Goal: Information Seeking & Learning: Learn about a topic

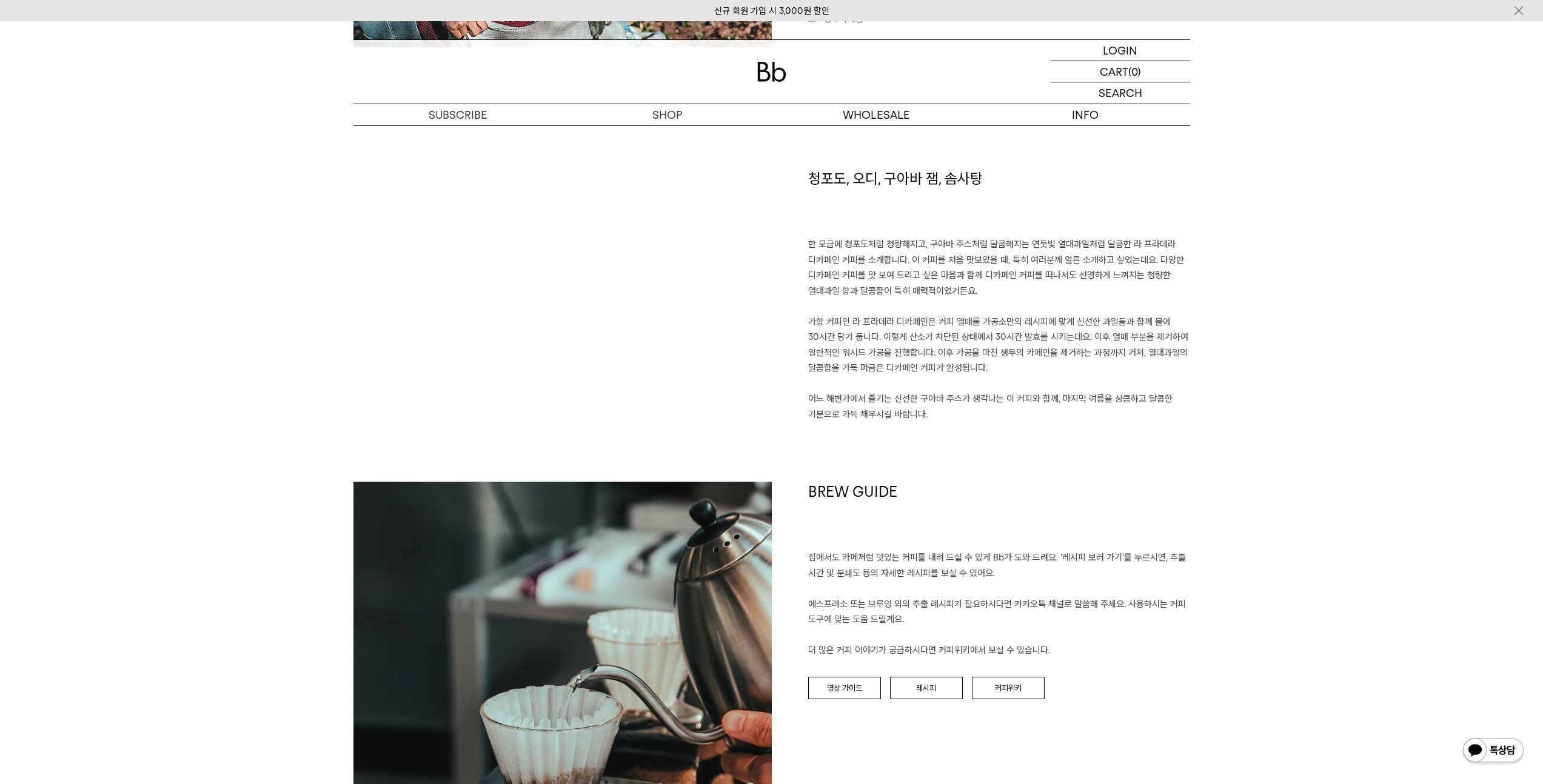
scroll to position [1082, 0]
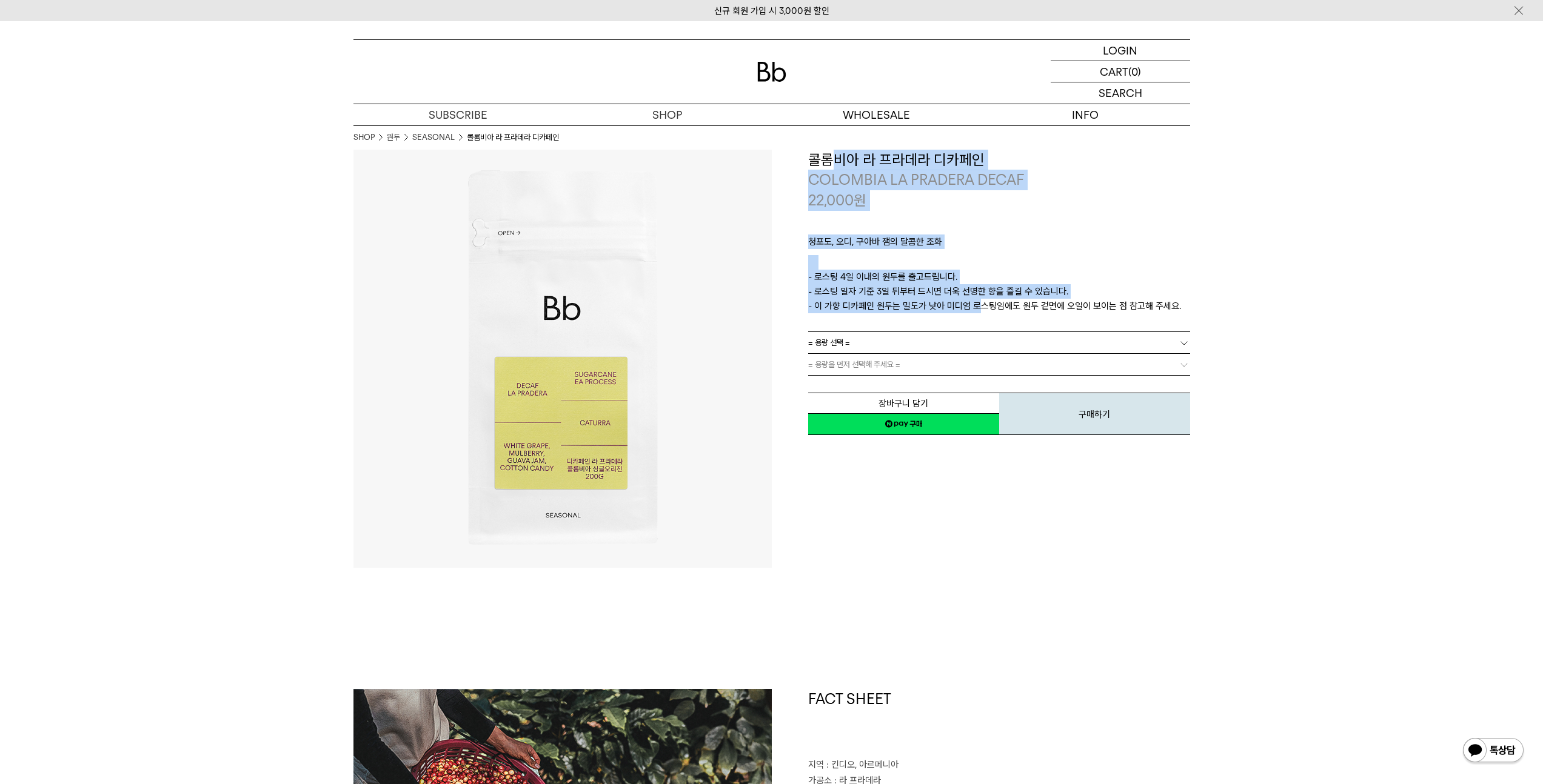
drag, startPoint x: 834, startPoint y: 166, endPoint x: 974, endPoint y: 302, distance: 195.2
click at [974, 302] on div "**********" at bounding box center [999, 294] width 382 height 287
click at [1155, 289] on p "- 로스팅 4일 이내의 원두를 출고드립니다. - 로스팅 일자 기준 3일 뒤부터 드시면 더욱 선명한 향을 즐길 수 있습니다. - 이 가향 디카페…" at bounding box center [999, 292] width 382 height 44
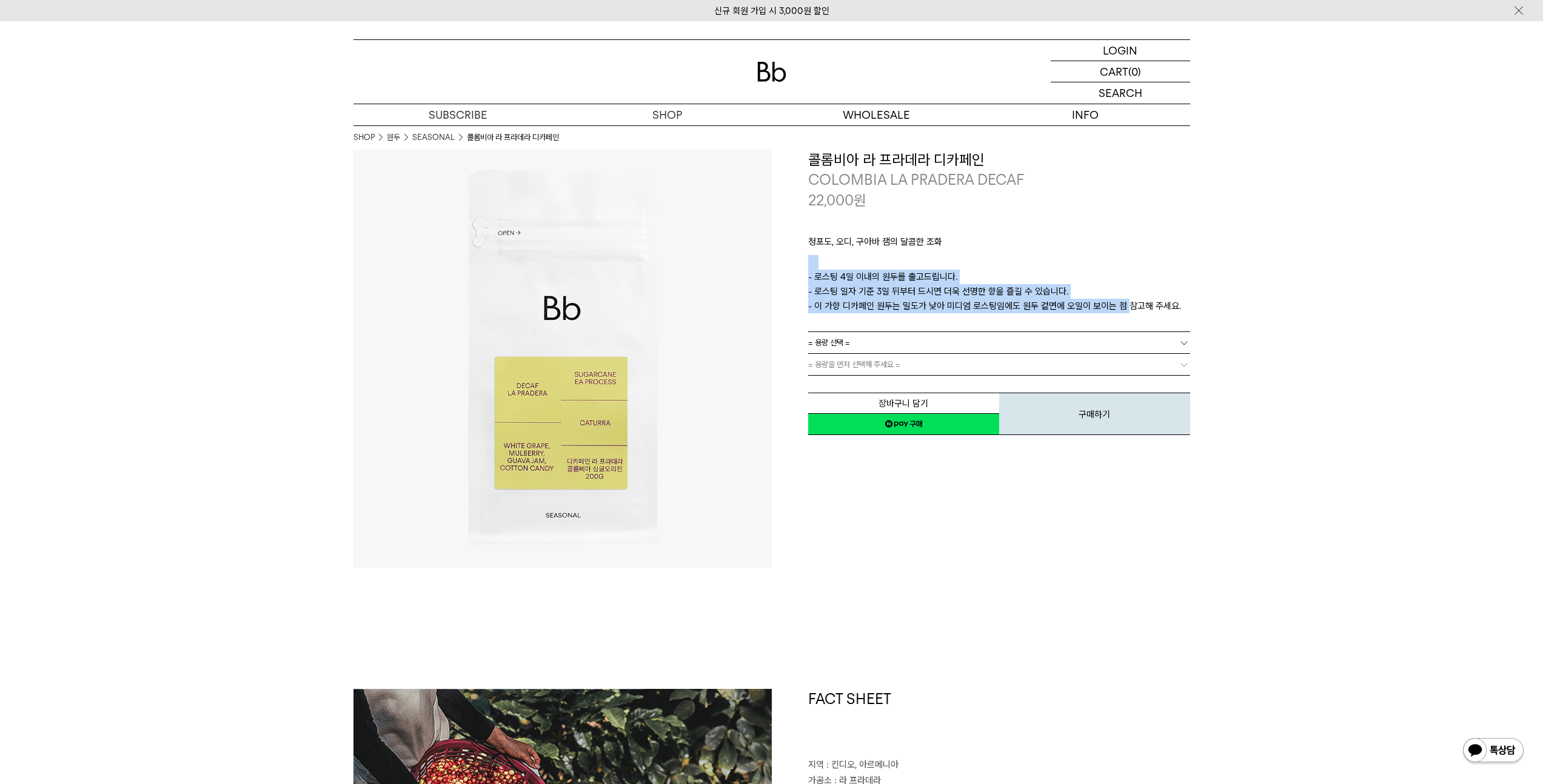
drag, startPoint x: 1120, startPoint y: 300, endPoint x: 889, endPoint y: 252, distance: 235.9
click at [889, 252] on div "청포도, 오디, 구아바 잼의 달콤한 조화 ㅤ 로스팅 일자 안내 - 로스팅 4일 이내의 원두를 출고드립니다. - 로스팅 일자 기준 3일 뒤부터 …" at bounding box center [999, 271] width 382 height 121
click at [973, 273] on p "- 로스팅 4일 이내의 원두를 출고드립니다. - 로스팅 일자 기준 3일 뒤부터 드시면 더욱 선명한 향을 즐길 수 있습니다. - 이 가향 디카페…" at bounding box center [999, 292] width 382 height 44
drag, startPoint x: 973, startPoint y: 273, endPoint x: 1143, endPoint y: 304, distance: 172.8
click at [1138, 304] on p "- 로스팅 4일 이내의 원두를 출고드립니다. - 로스팅 일자 기준 3일 뒤부터 드시면 더욱 선명한 향을 즐길 수 있습니다. - 이 가향 디카페…" at bounding box center [999, 292] width 382 height 44
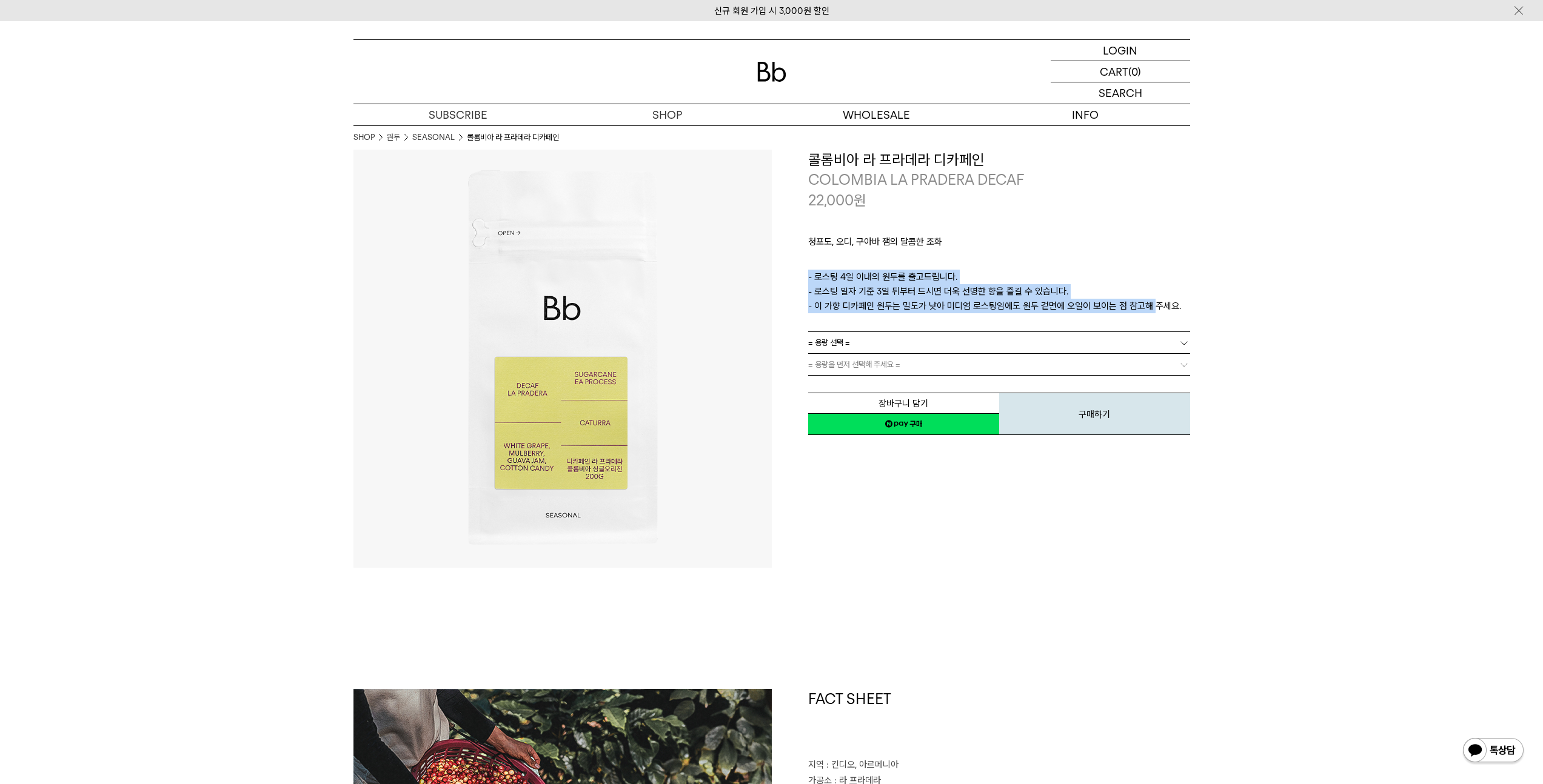
drag, startPoint x: 1194, startPoint y: 305, endPoint x: 915, endPoint y: 270, distance: 281.2
click at [1117, 264] on p "ㅤ" at bounding box center [999, 262] width 382 height 14
drag, startPoint x: 1109, startPoint y: 267, endPoint x: 1096, endPoint y: 300, distance: 35.5
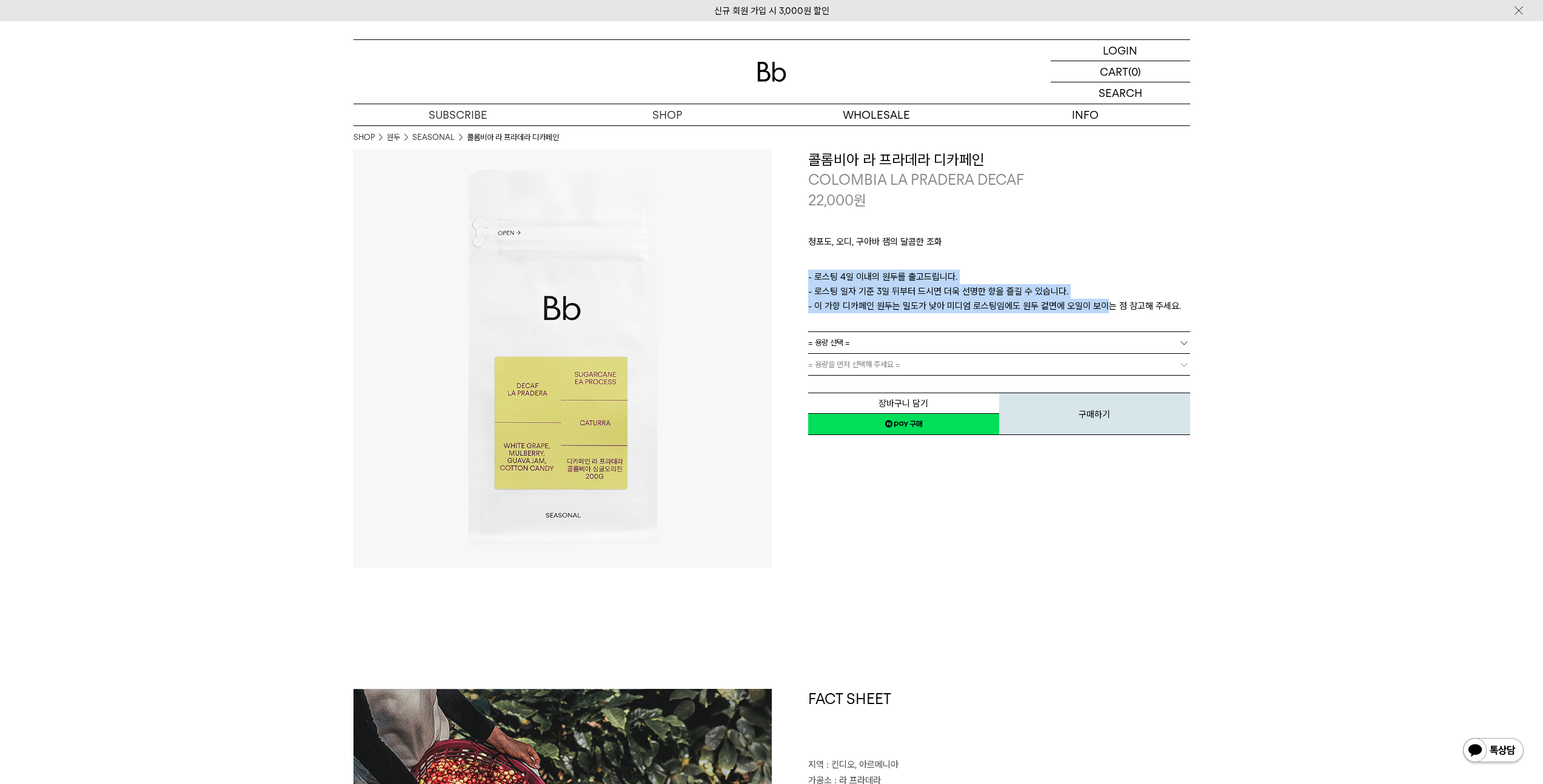
click at [1096, 300] on div "청포도, 오디, 구아바 잼의 달콤한 조화 ㅤ 로스팅 일자 안내 - 로스팅 4일 이내의 원두를 출고드립니다. - 로스팅 일자 기준 3일 뒤부터 …" at bounding box center [999, 271] width 382 height 121
click at [1166, 263] on p "ㅤ" at bounding box center [999, 262] width 382 height 14
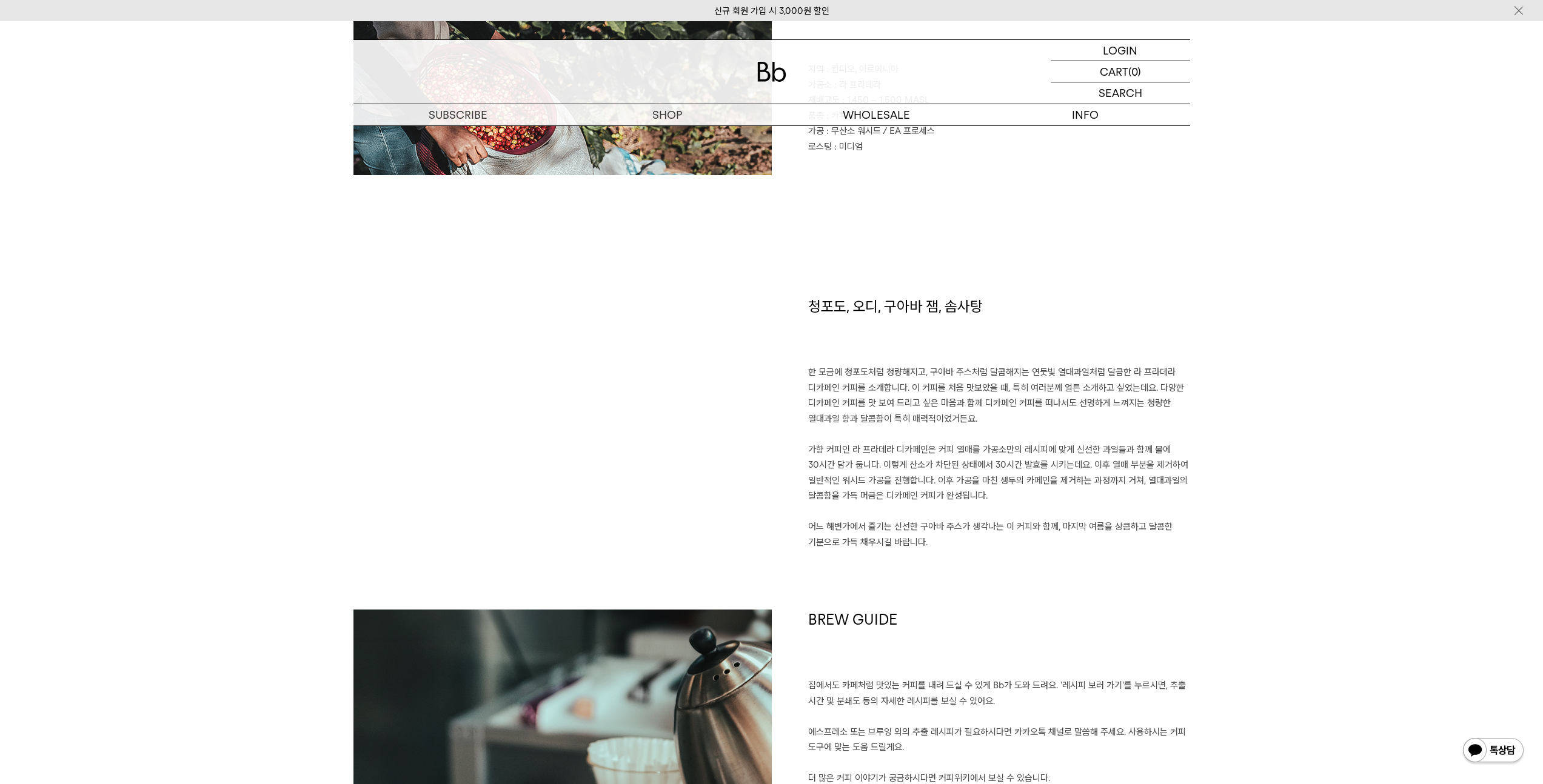
scroll to position [941, 0]
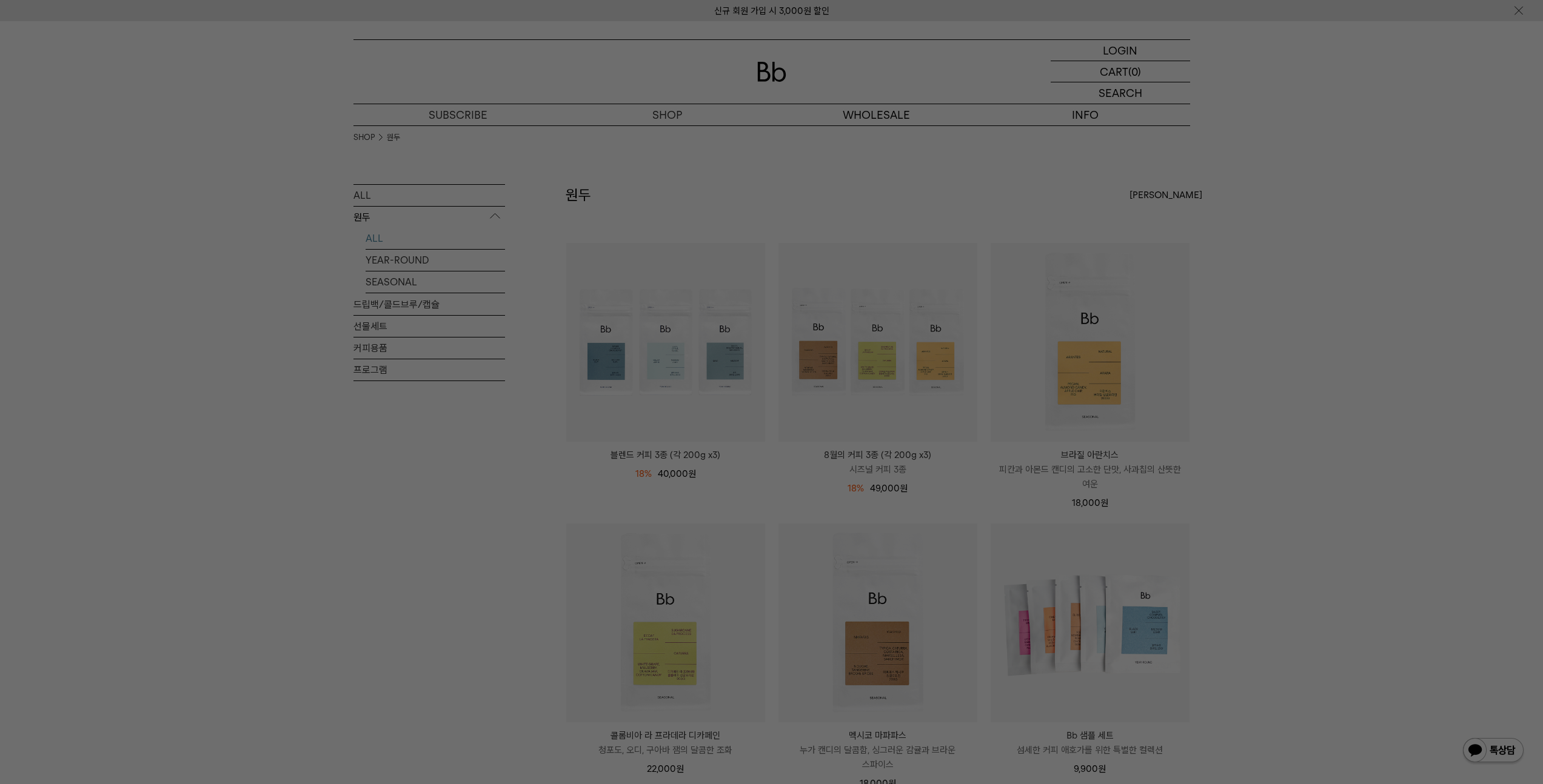
click at [1265, 239] on div at bounding box center [771, 392] width 1543 height 784
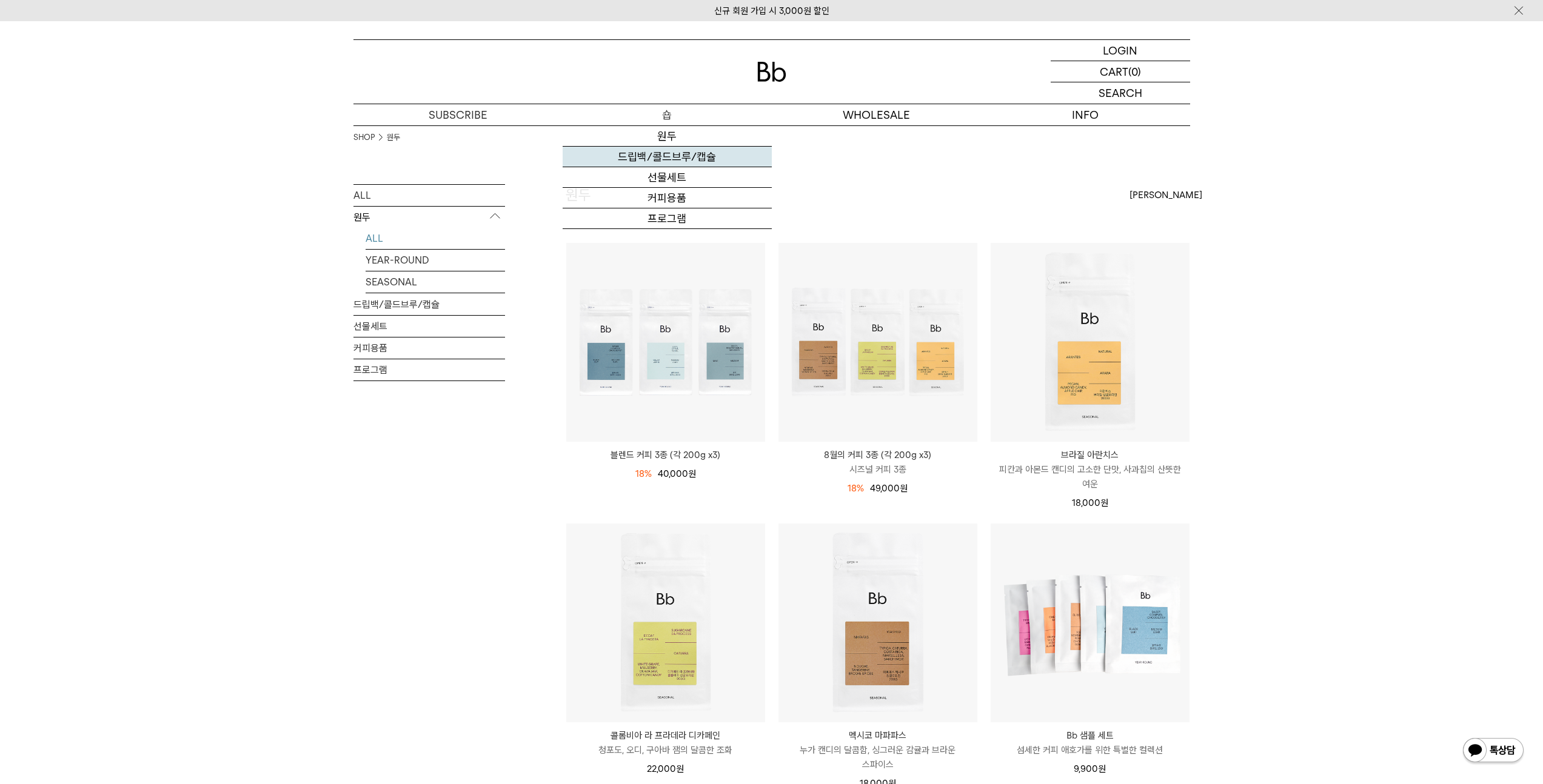
click at [676, 155] on link "드립백/콜드브루/캡슐" at bounding box center [667, 157] width 209 height 21
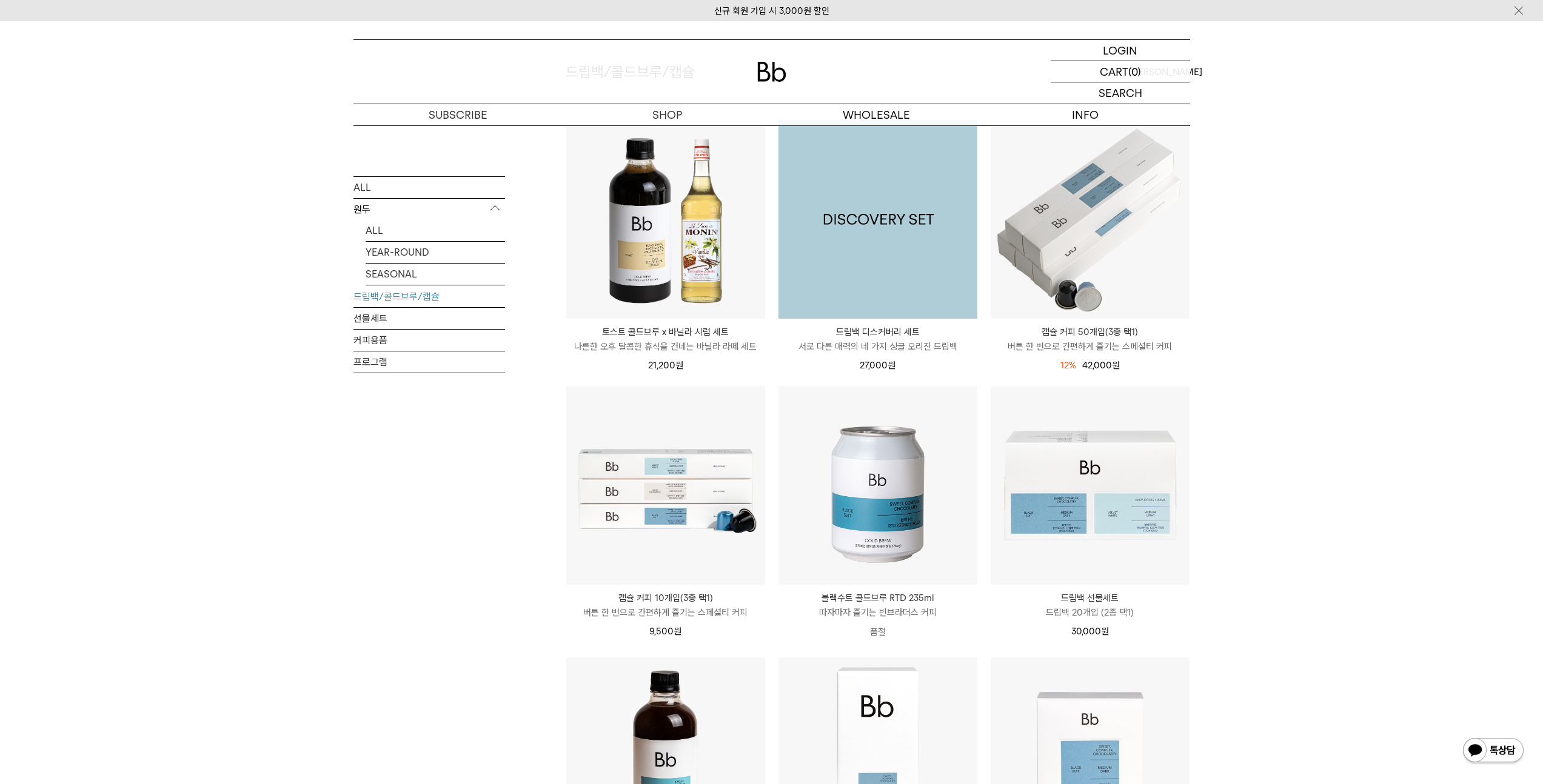
scroll to position [140, 0]
